Goal: Task Accomplishment & Management: Use online tool/utility

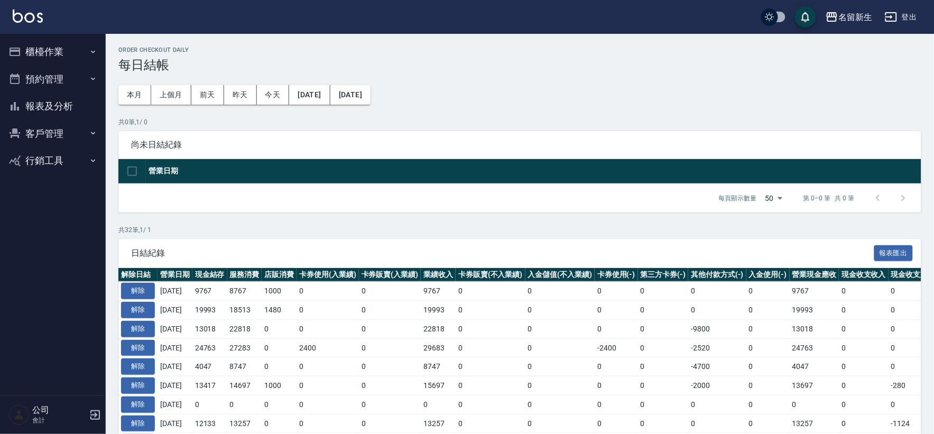
click at [50, 44] on button "櫃檯作業" at bounding box center [52, 51] width 97 height 27
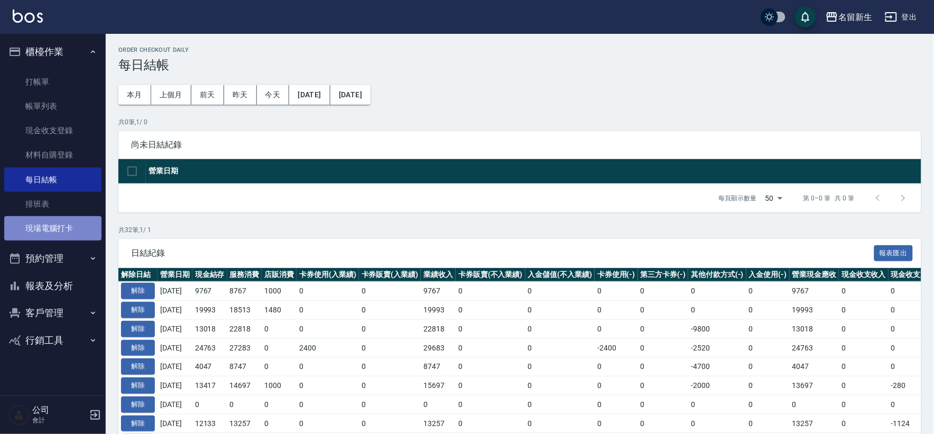
click at [69, 228] on link "現場電腦打卡" at bounding box center [52, 228] width 97 height 24
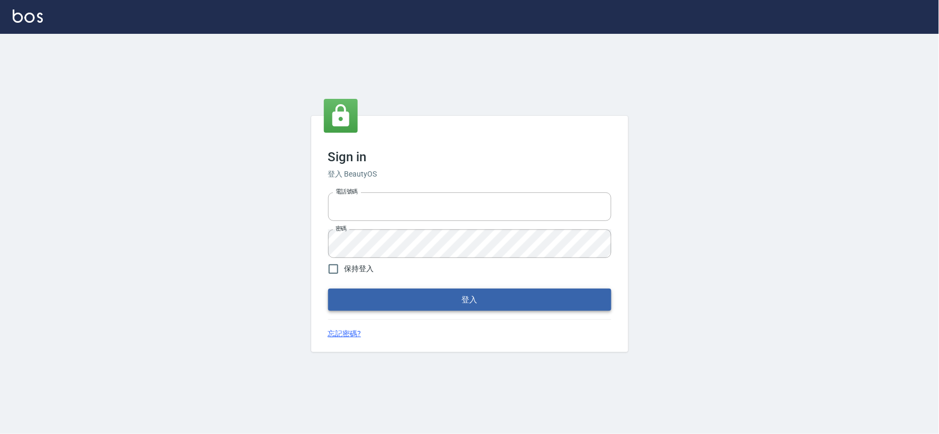
type input "034258365"
click at [409, 303] on button "登入" at bounding box center [469, 300] width 283 height 22
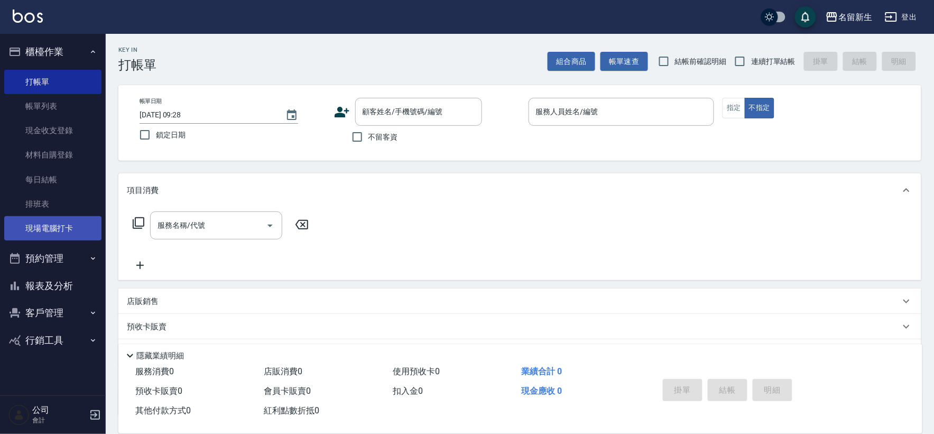
click at [77, 223] on link "現場電腦打卡" at bounding box center [52, 228] width 97 height 24
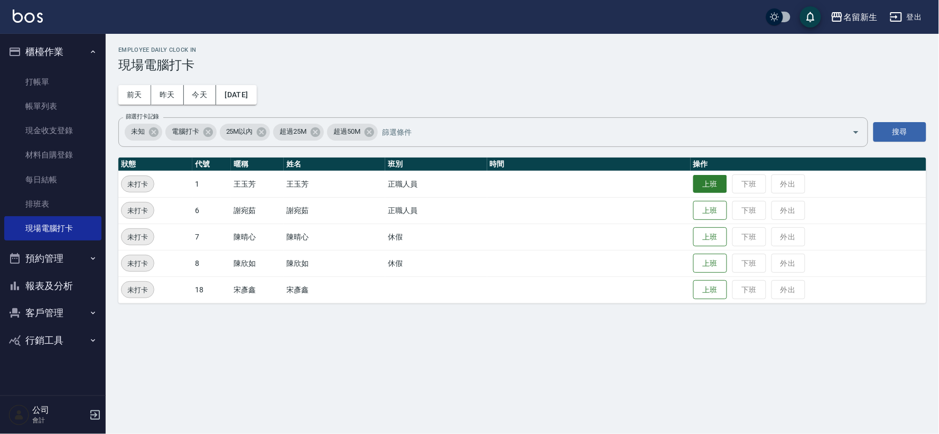
click at [710, 181] on button "上班" at bounding box center [710, 184] width 34 height 18
click at [722, 213] on button "上班" at bounding box center [710, 210] width 34 height 18
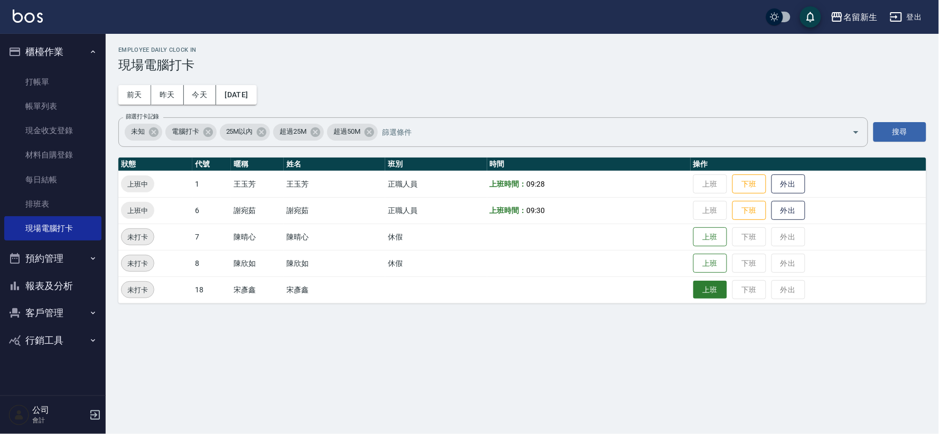
click at [712, 298] on button "上班" at bounding box center [710, 290] width 34 height 18
